Goal: Task Accomplishment & Management: Manage account settings

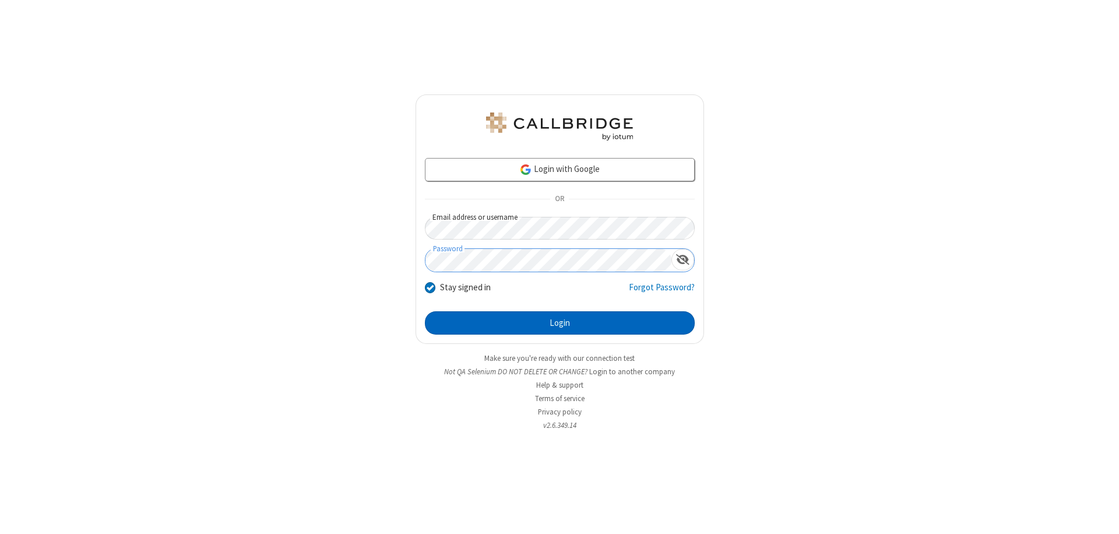
click at [559, 323] on button "Login" at bounding box center [560, 322] width 270 height 23
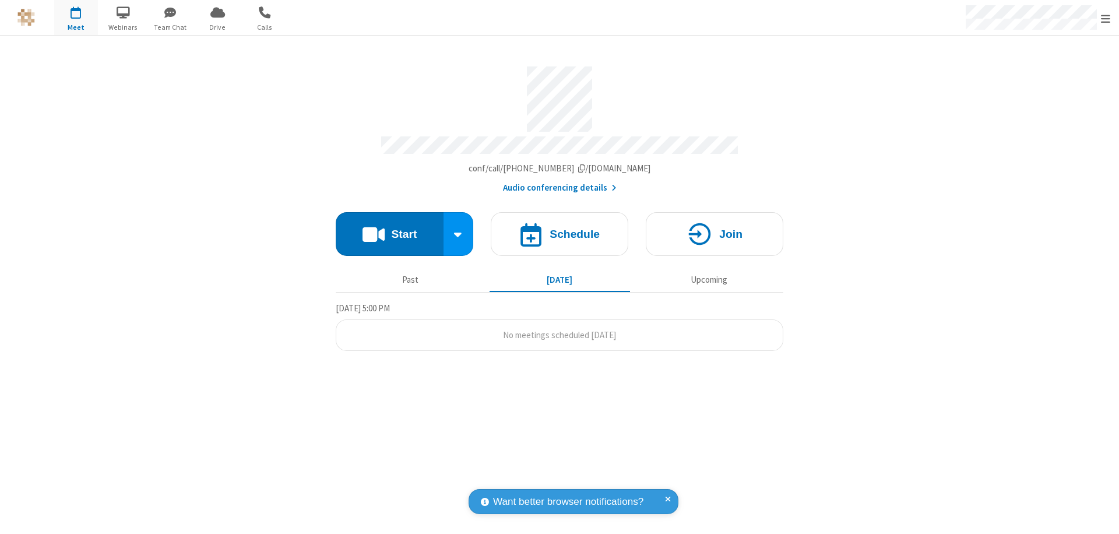
click at [1106, 18] on span "Open menu" at bounding box center [1105, 19] width 9 height 12
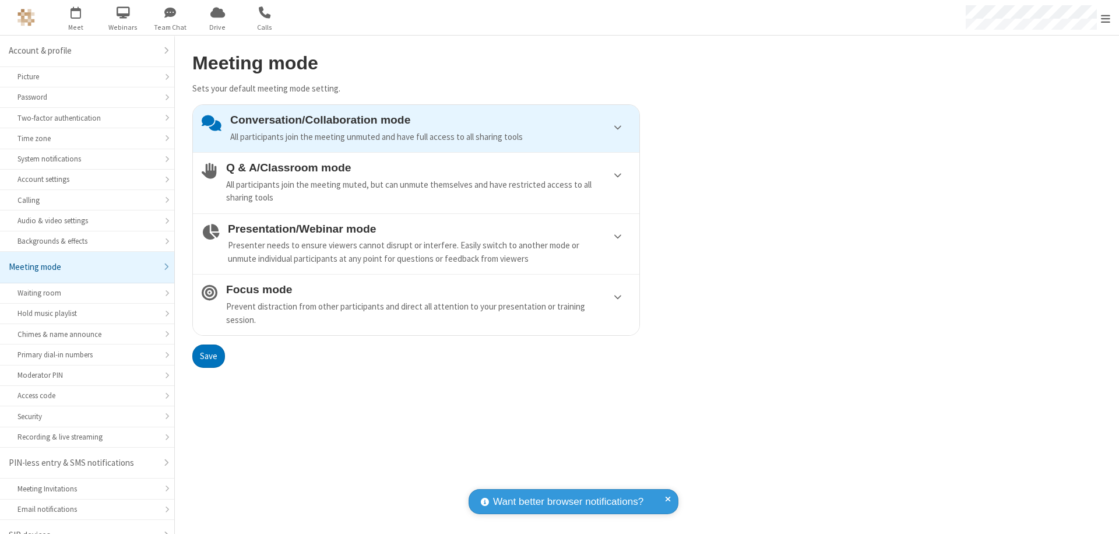
scroll to position [16, 0]
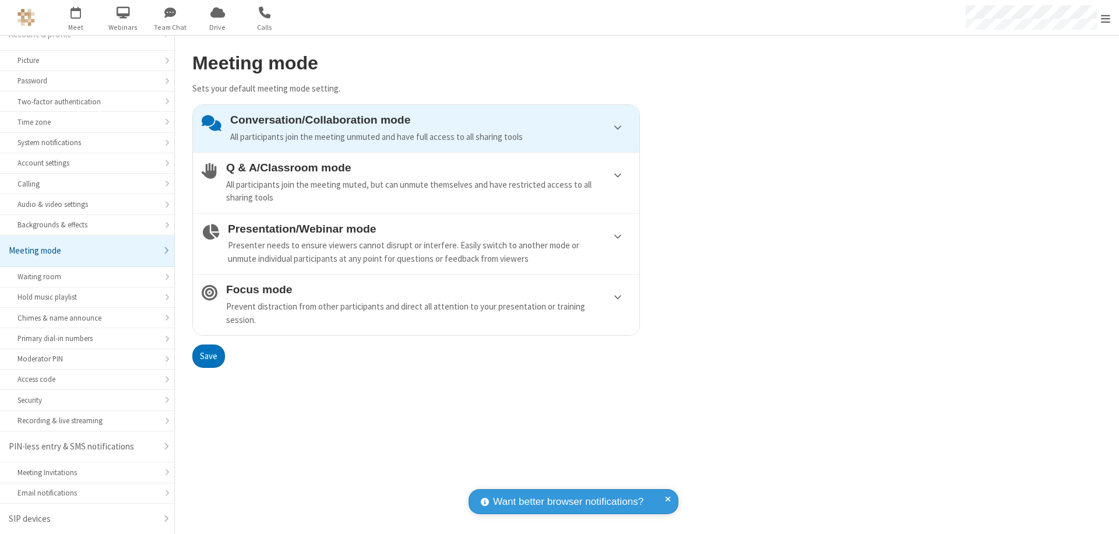
click at [416, 182] on div "All participants join the meeting muted, but can unmute themselves and have res…" at bounding box center [428, 191] width 404 height 26
click at [208, 356] on button "Save" at bounding box center [208, 355] width 33 height 23
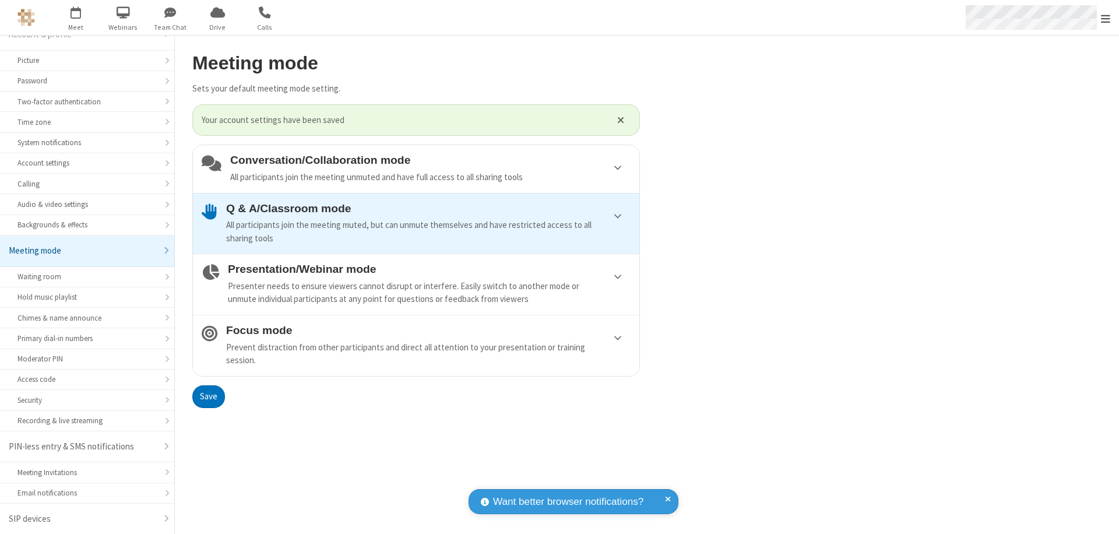
click at [1106, 17] on span "Open menu" at bounding box center [1105, 19] width 9 height 12
click at [1118, 329] on span at bounding box center [1133, 329] width 10 height 9
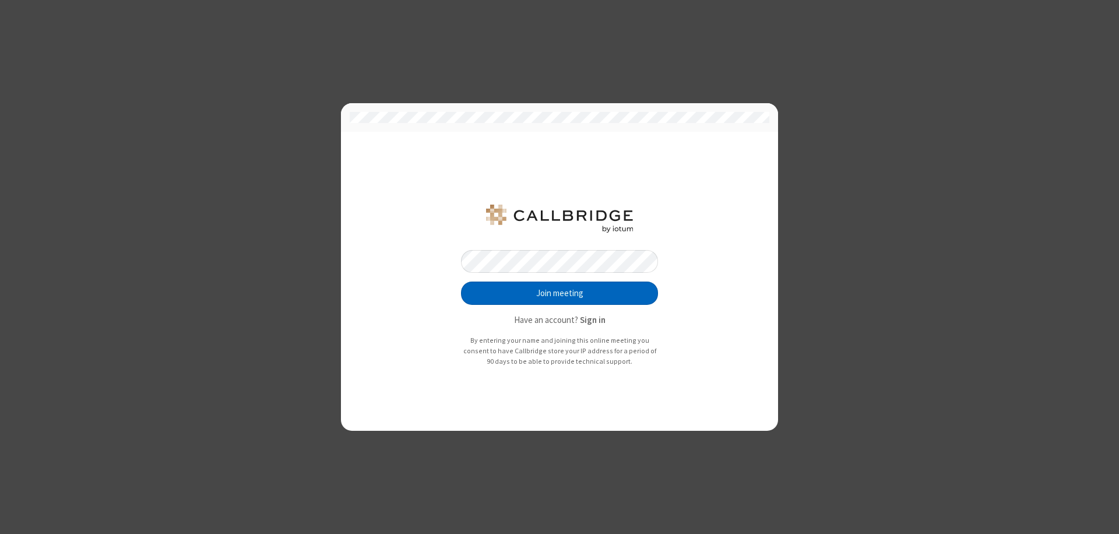
click at [559, 293] on button "Join meeting" at bounding box center [559, 292] width 197 height 23
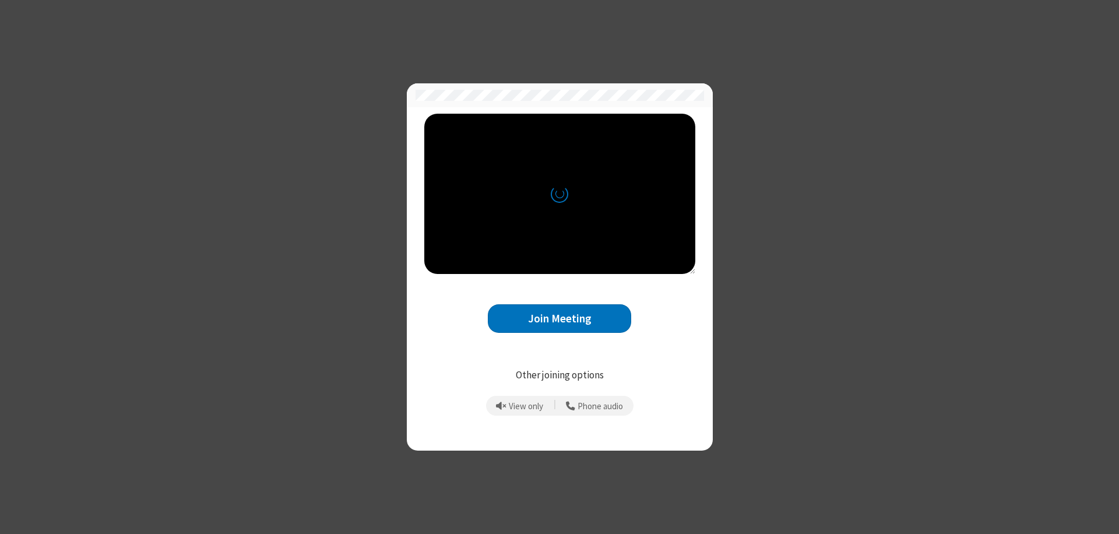
click at [559, 318] on button "Join Meeting" at bounding box center [559, 318] width 143 height 29
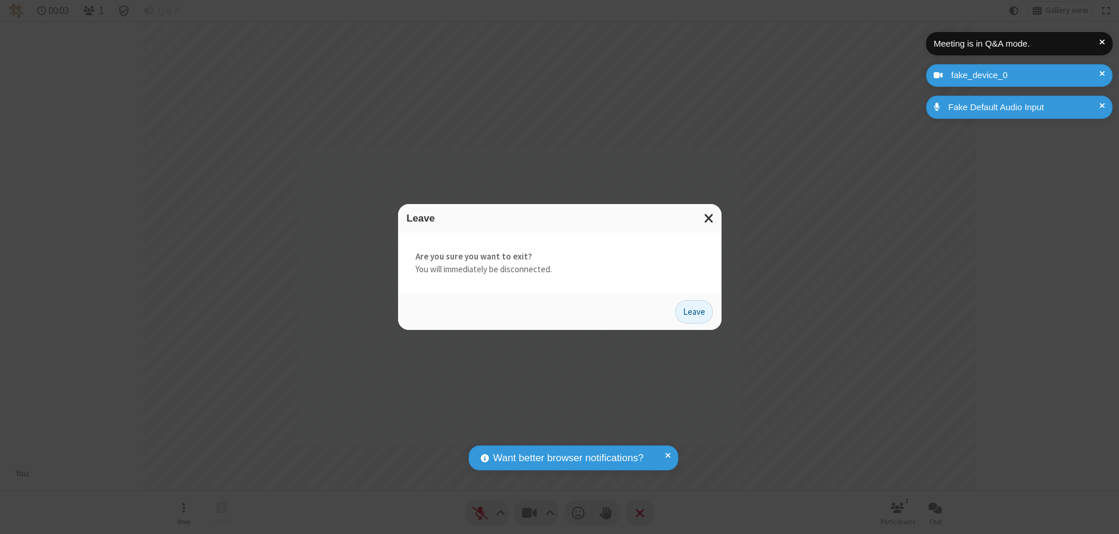
click at [694, 311] on button "Leave" at bounding box center [693, 311] width 37 height 23
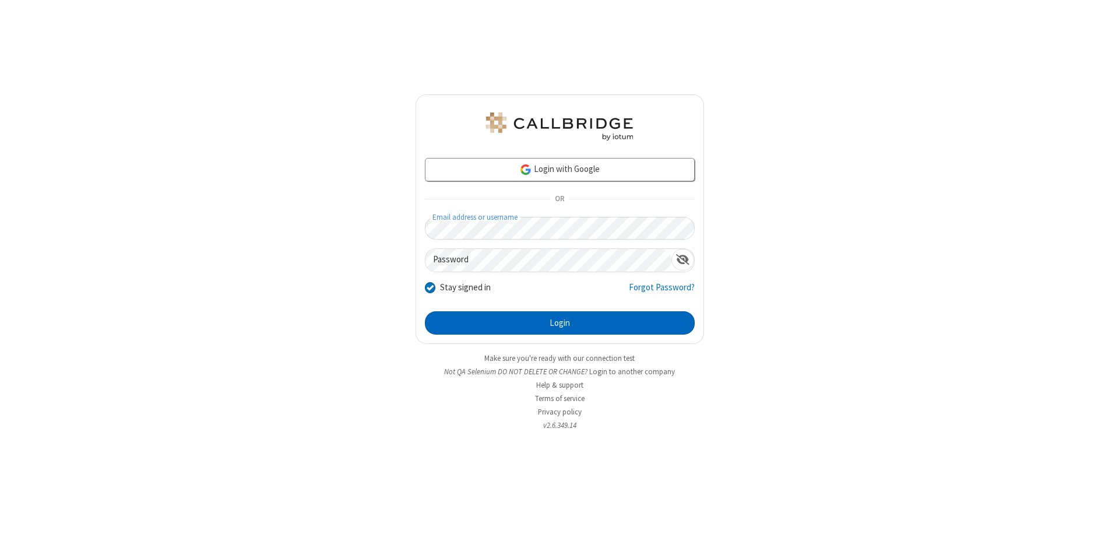
click at [559, 323] on button "Login" at bounding box center [560, 322] width 270 height 23
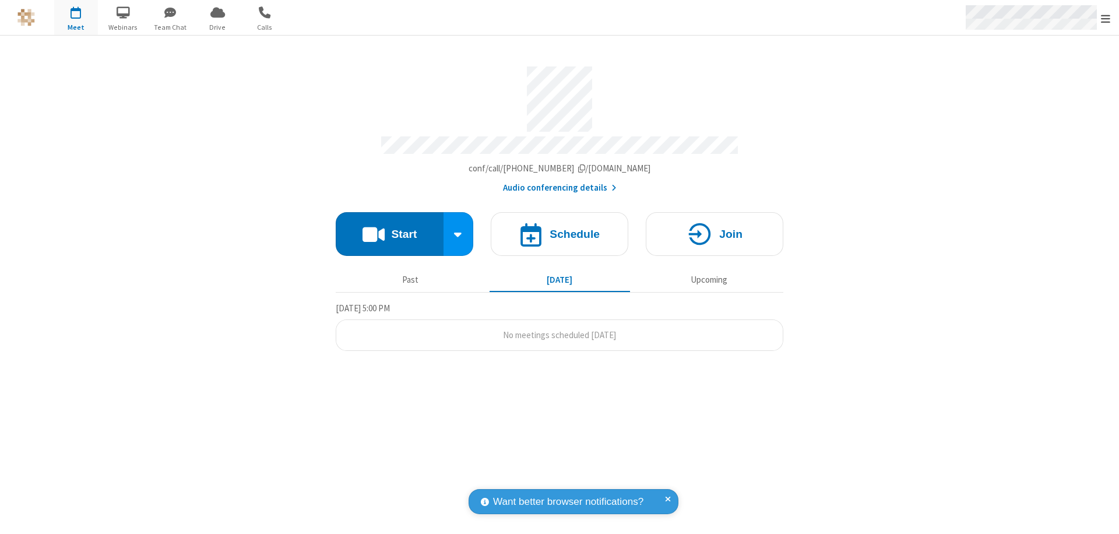
click at [1106, 18] on span "Open menu" at bounding box center [1105, 19] width 9 height 12
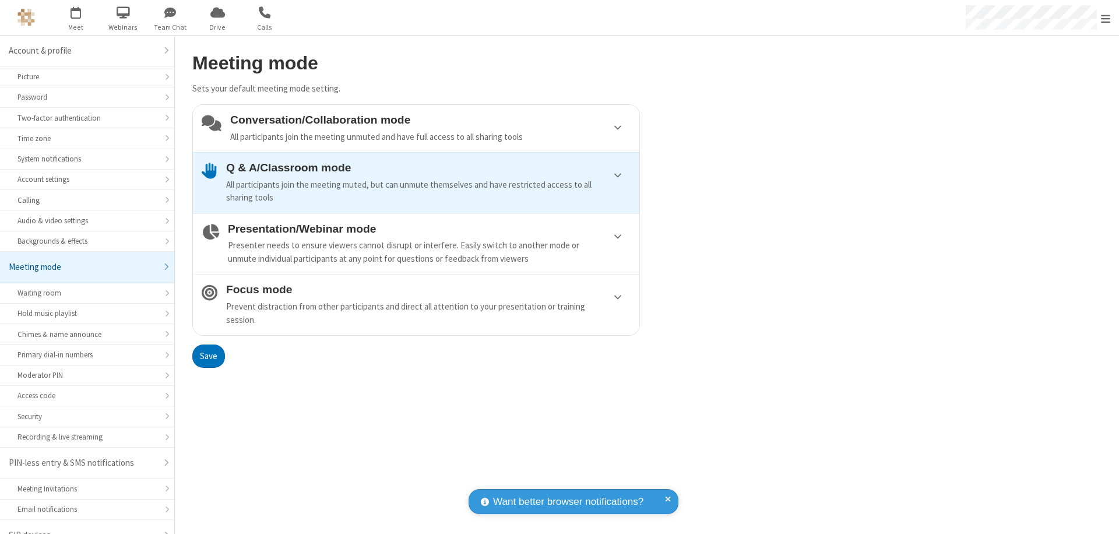
scroll to position [16, 0]
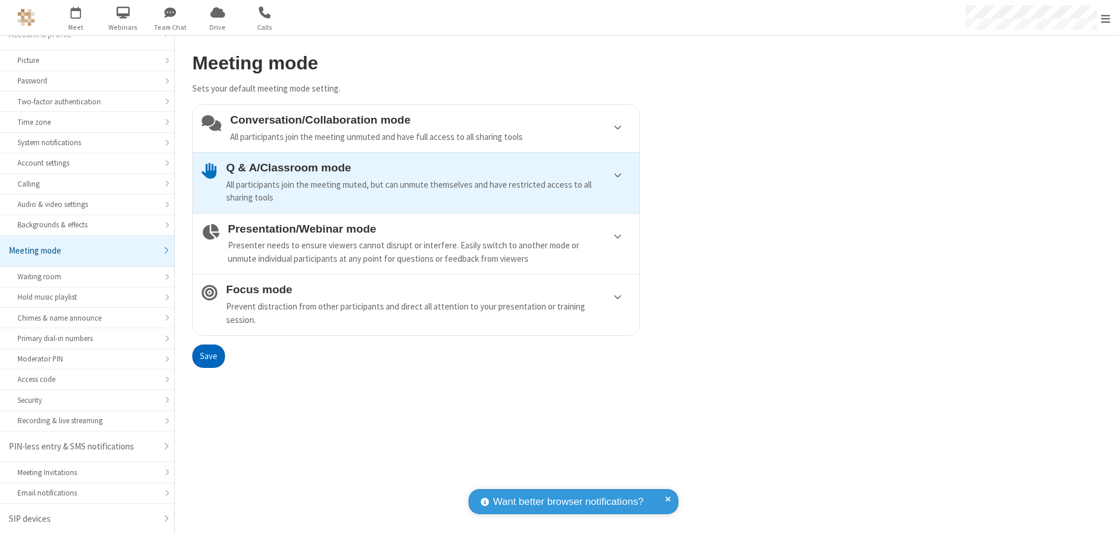
click at [416, 128] on div "Conversation/Collaboration mode All participants join the meeting unmuted and h…" at bounding box center [430, 129] width 400 height 30
click at [208, 356] on button "Save" at bounding box center [208, 355] width 33 height 23
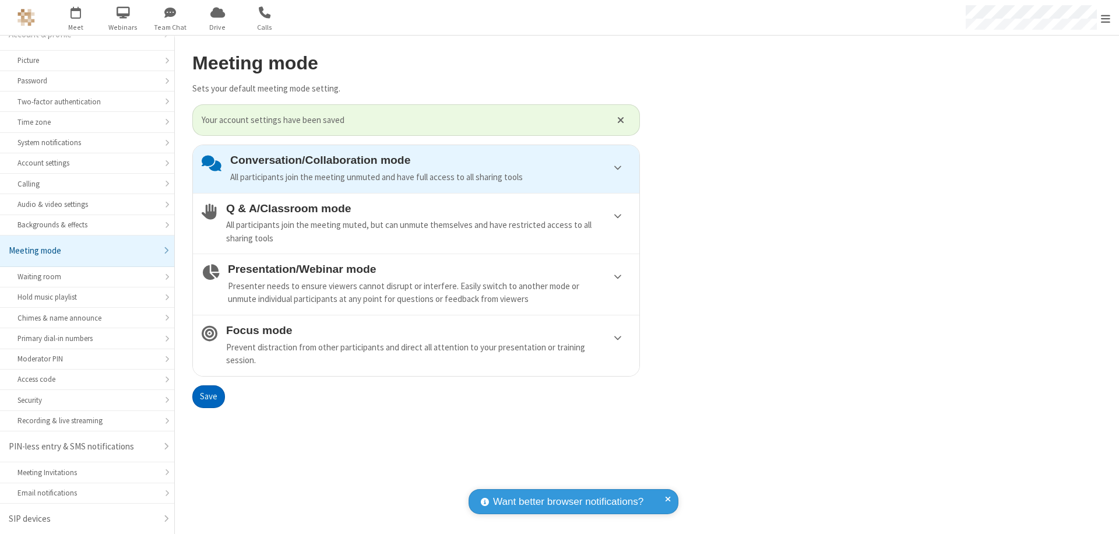
click at [1106, 17] on span "Open menu" at bounding box center [1105, 19] width 9 height 12
